Goal: Find contact information: Find contact information

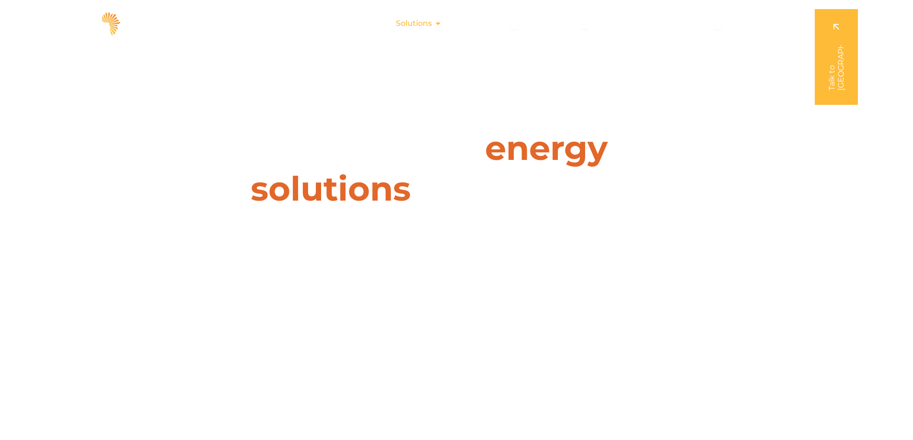
click at [415, 26] on span "Solutions" at bounding box center [414, 23] width 36 height 11
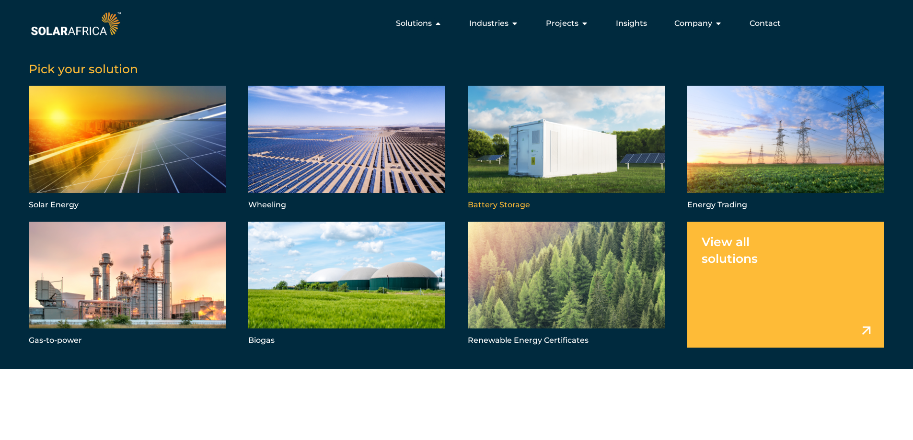
click at [503, 204] on link "Menu" at bounding box center [566, 149] width 197 height 126
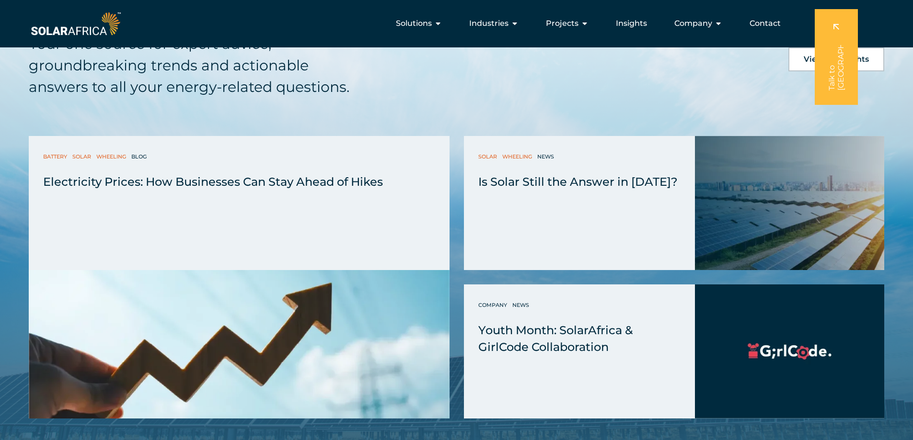
scroll to position [2252, 0]
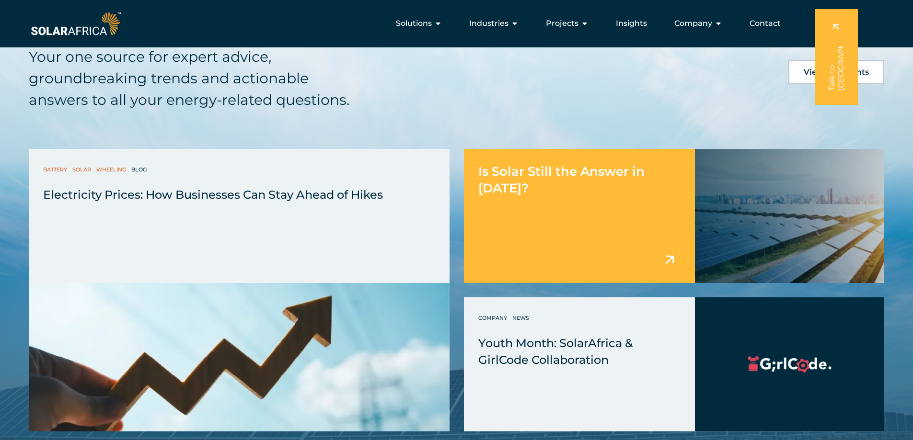
click at [606, 195] on div "Is Solar Still the Answer in [DATE]?" at bounding box center [579, 173] width 231 height 48
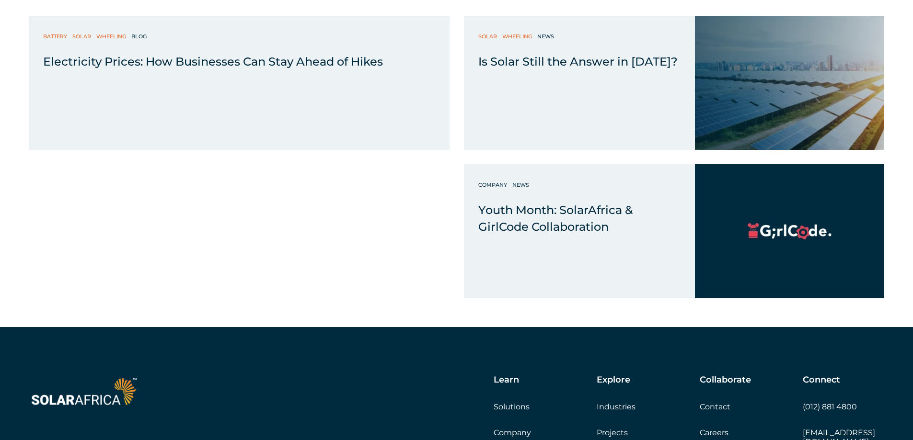
scroll to position [1869, 0]
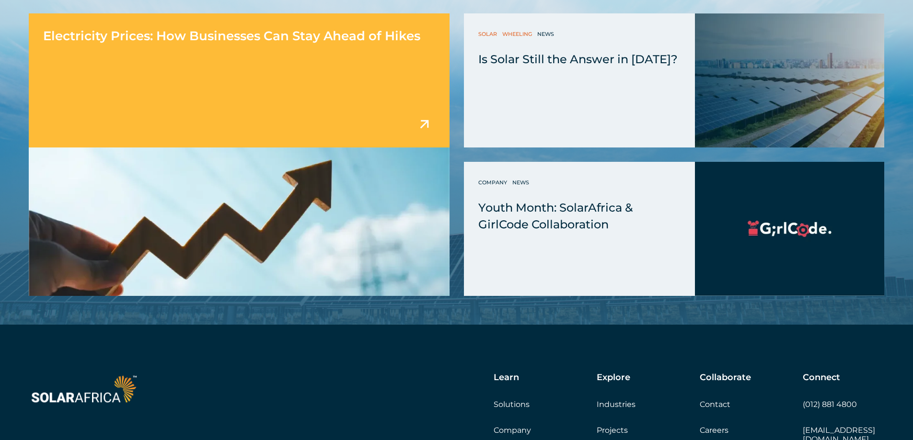
click at [180, 207] on img at bounding box center [239, 222] width 421 height 149
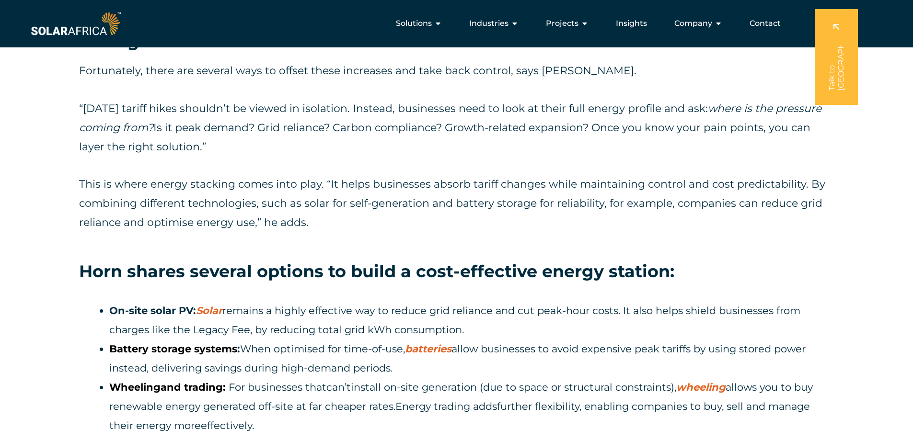
scroll to position [1113, 0]
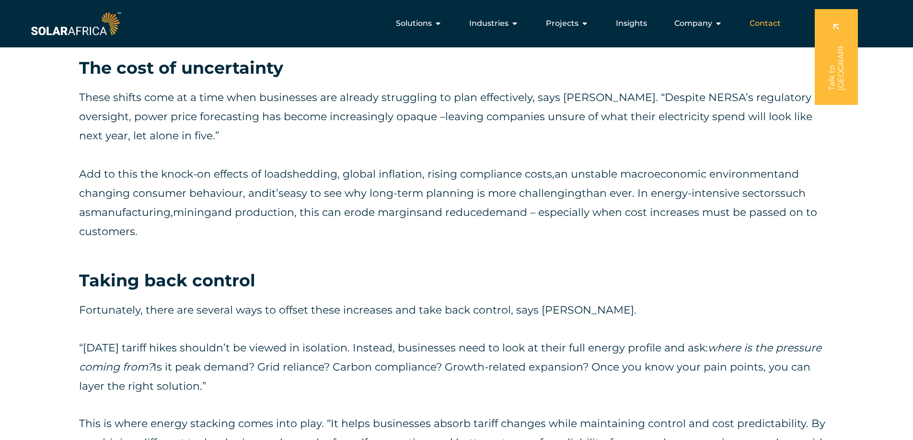
click at [764, 21] on span "Contact" at bounding box center [764, 23] width 31 height 11
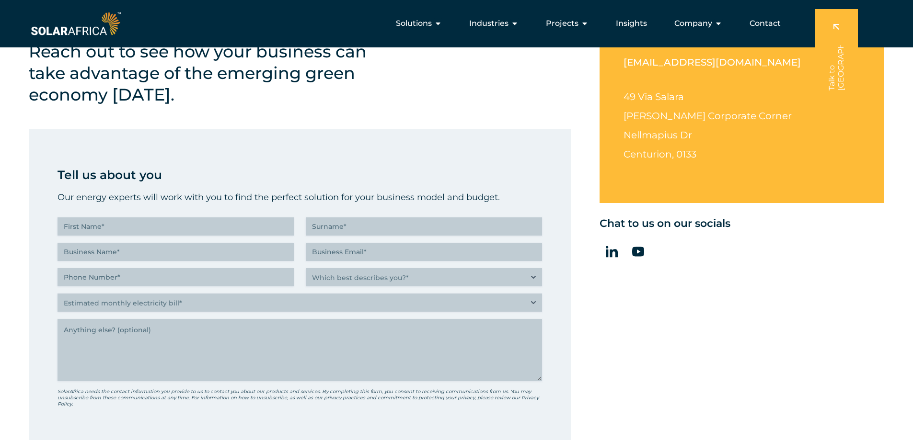
scroll to position [144, 0]
